Goal: Transaction & Acquisition: Obtain resource

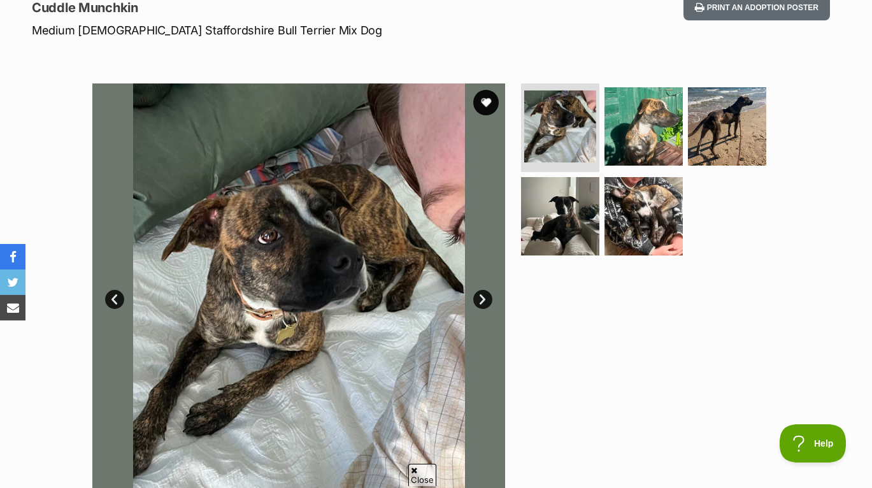
click at [482, 296] on link "Next" at bounding box center [482, 299] width 19 height 19
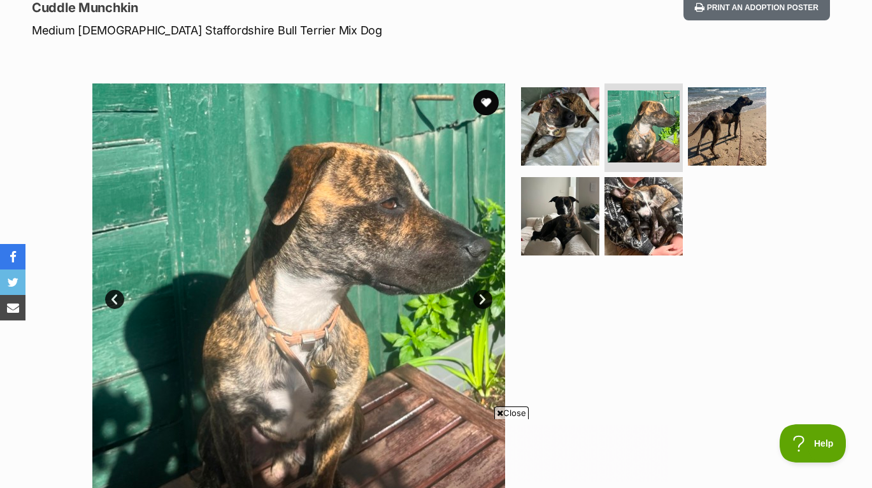
click at [483, 296] on link "Next" at bounding box center [482, 299] width 19 height 19
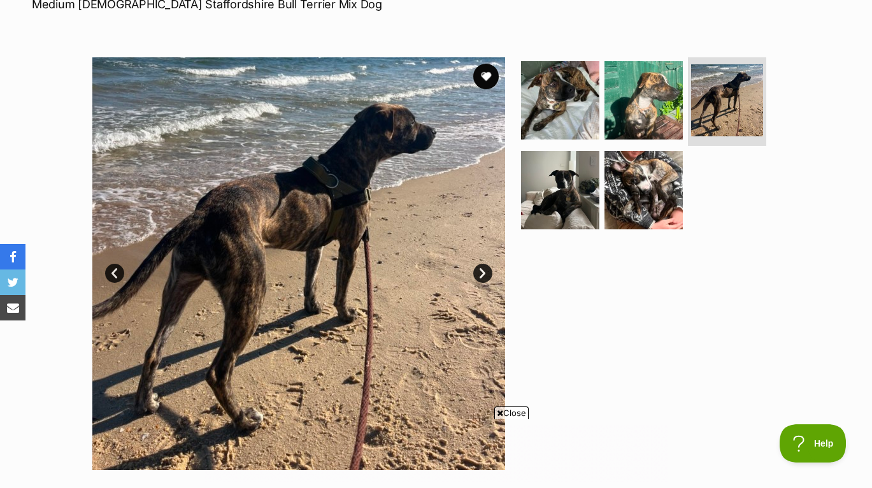
scroll to position [206, 0]
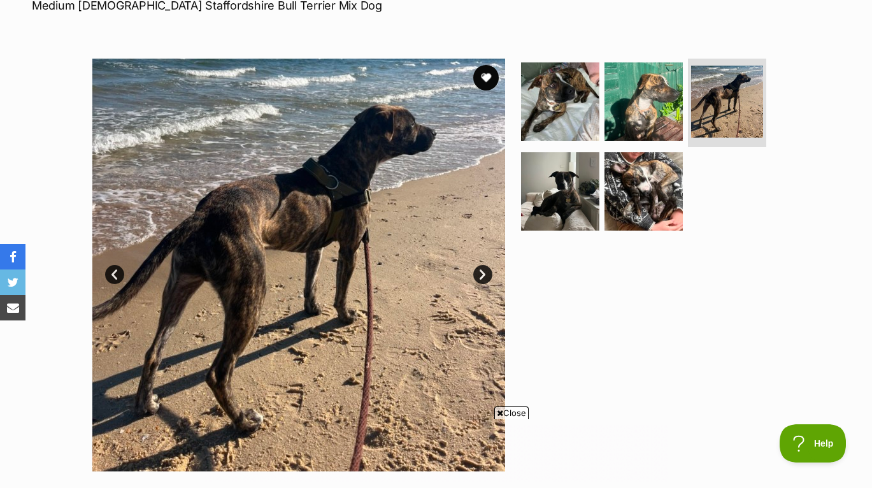
click at [483, 279] on link "Next" at bounding box center [482, 274] width 19 height 19
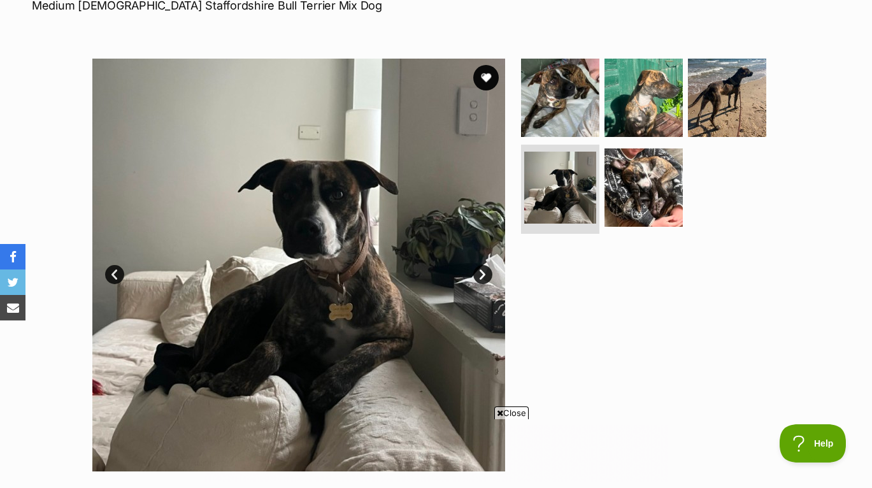
click at [483, 279] on link "Next" at bounding box center [482, 274] width 19 height 19
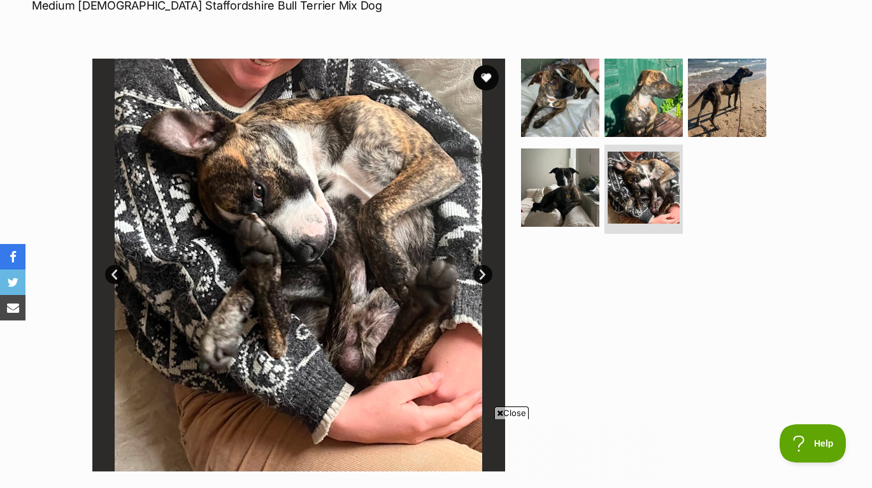
click at [483, 279] on link "Next" at bounding box center [482, 274] width 19 height 19
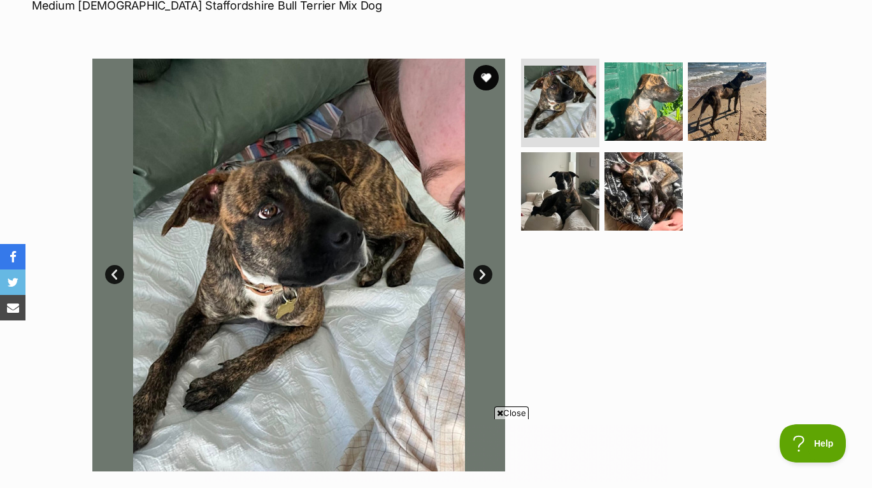
click at [108, 272] on link "Prev" at bounding box center [114, 274] width 19 height 19
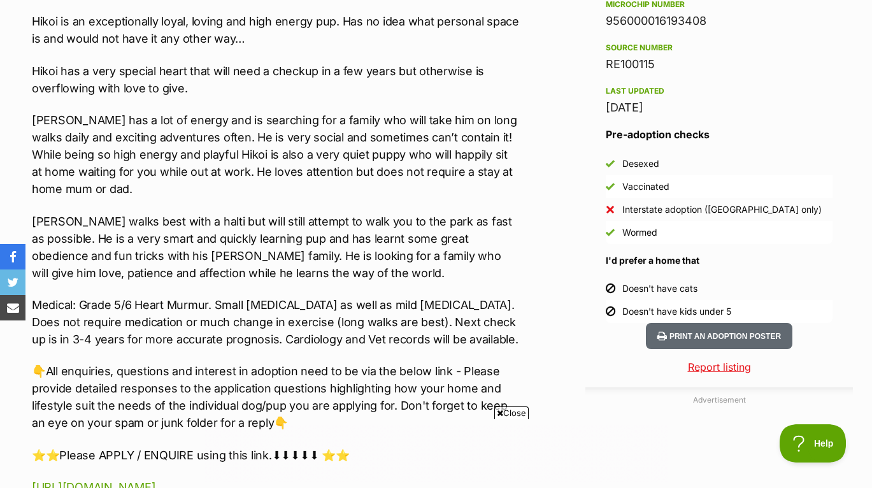
scroll to position [1041, 0]
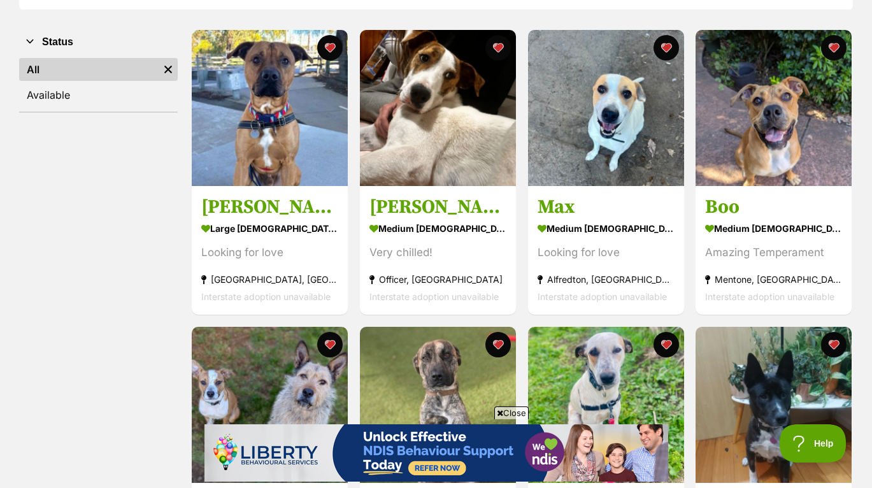
scroll to position [233, 0]
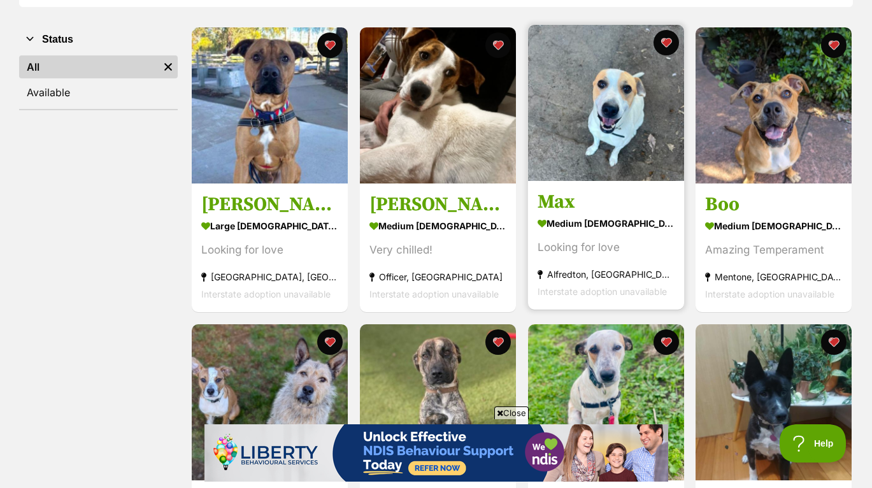
click at [596, 144] on img at bounding box center [606, 103] width 156 height 156
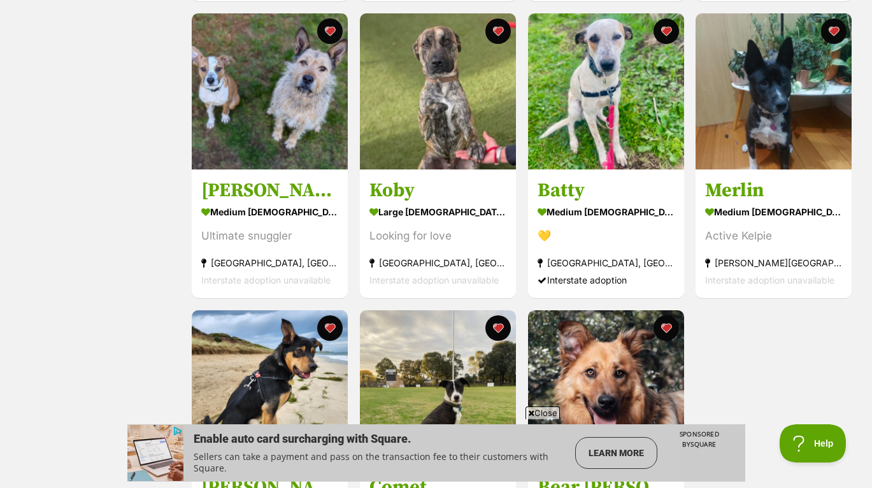
scroll to position [550, 0]
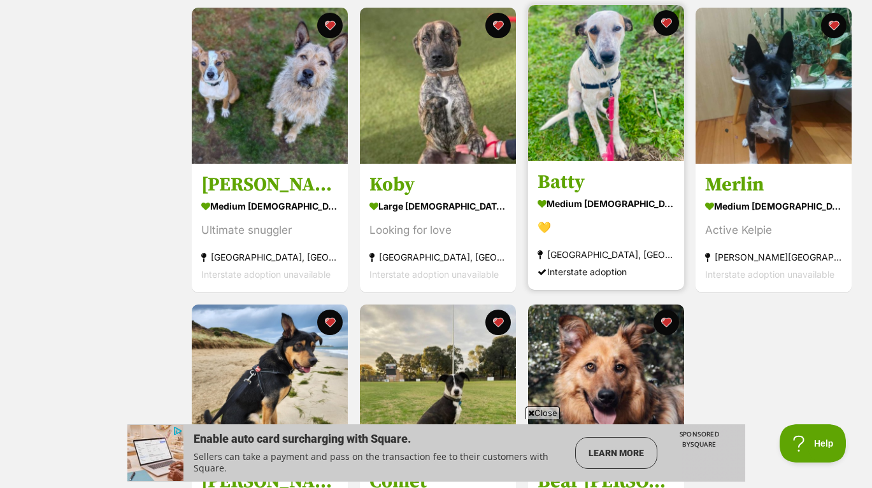
click at [586, 141] on img at bounding box center [606, 83] width 156 height 156
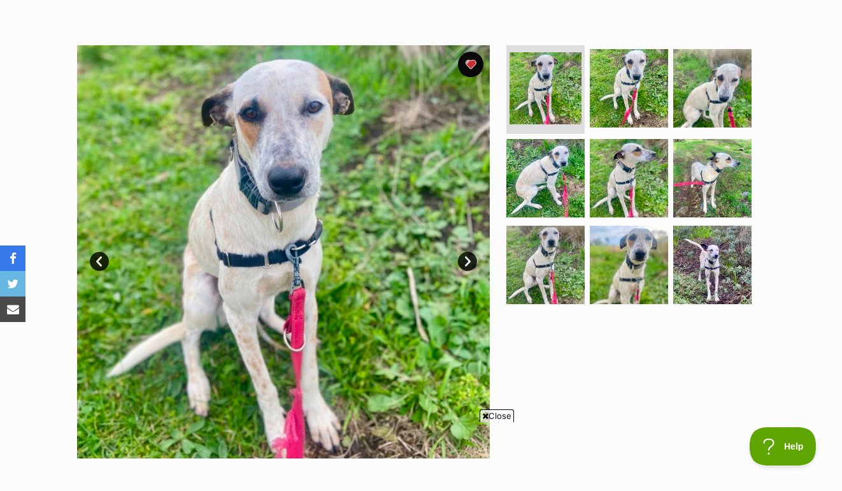
scroll to position [210, 0]
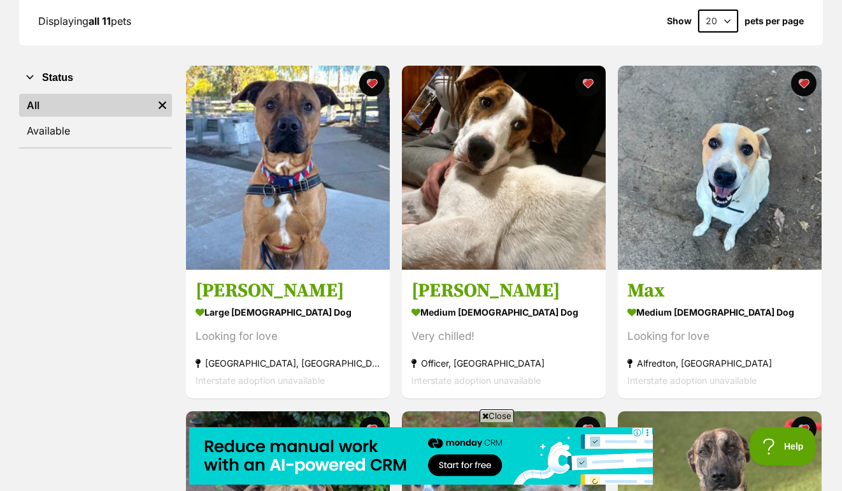
scroll to position [187, 0]
